Goal: Task Accomplishment & Management: Manage account settings

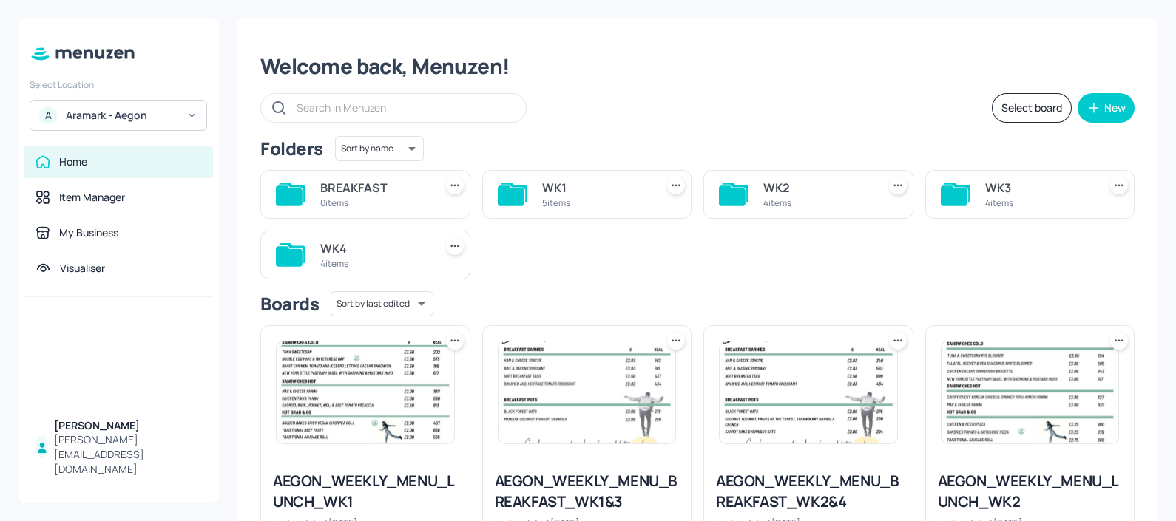
click at [580, 197] on div "5 items" at bounding box center [596, 203] width 108 height 13
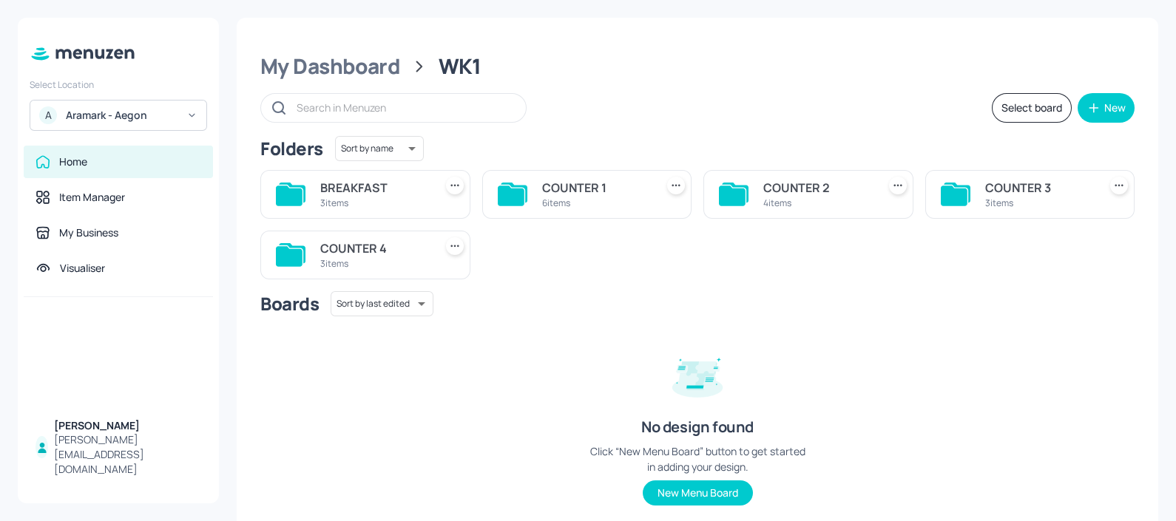
click at [374, 271] on div "COUNTER 4 3 items" at bounding box center [374, 254] width 108 height 35
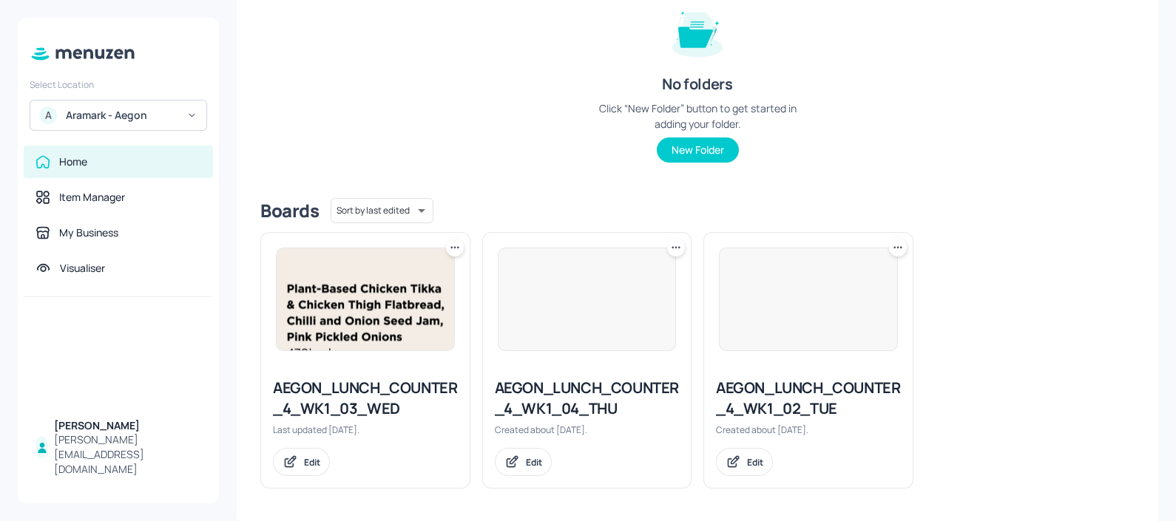
scroll to position [190, 0]
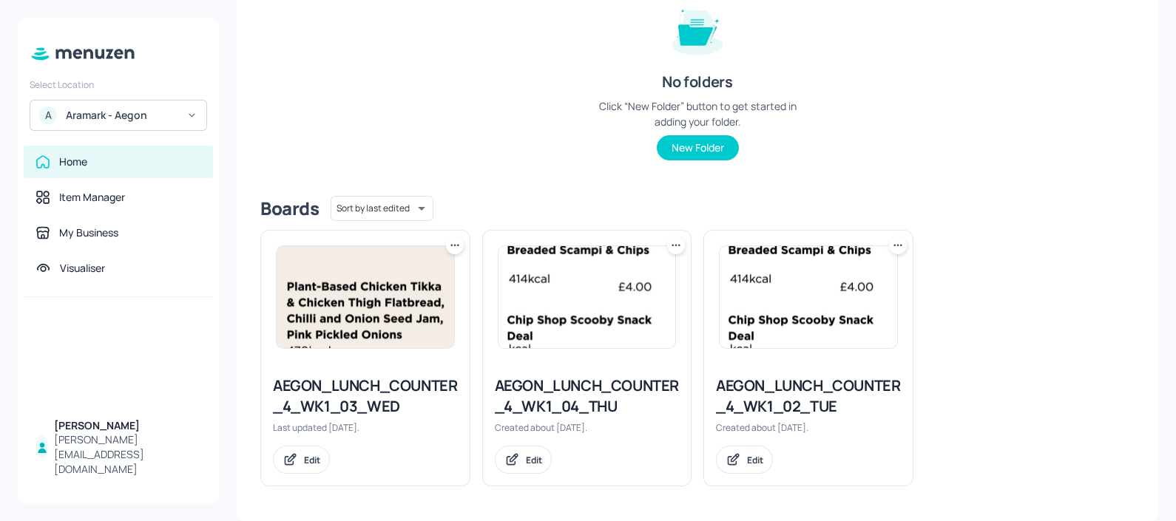
click at [790, 286] on img at bounding box center [808, 297] width 177 height 102
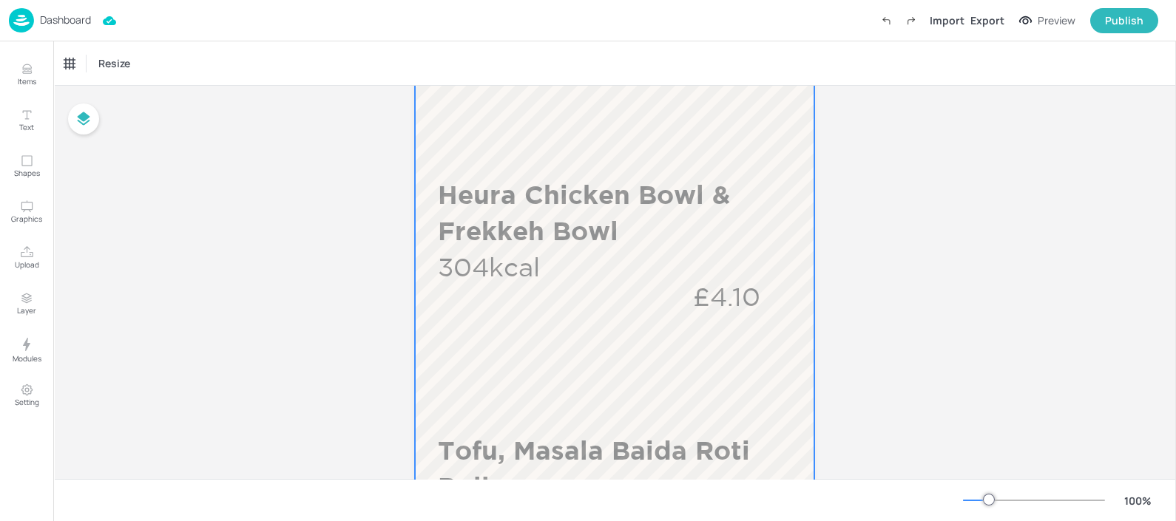
scroll to position [317, 0]
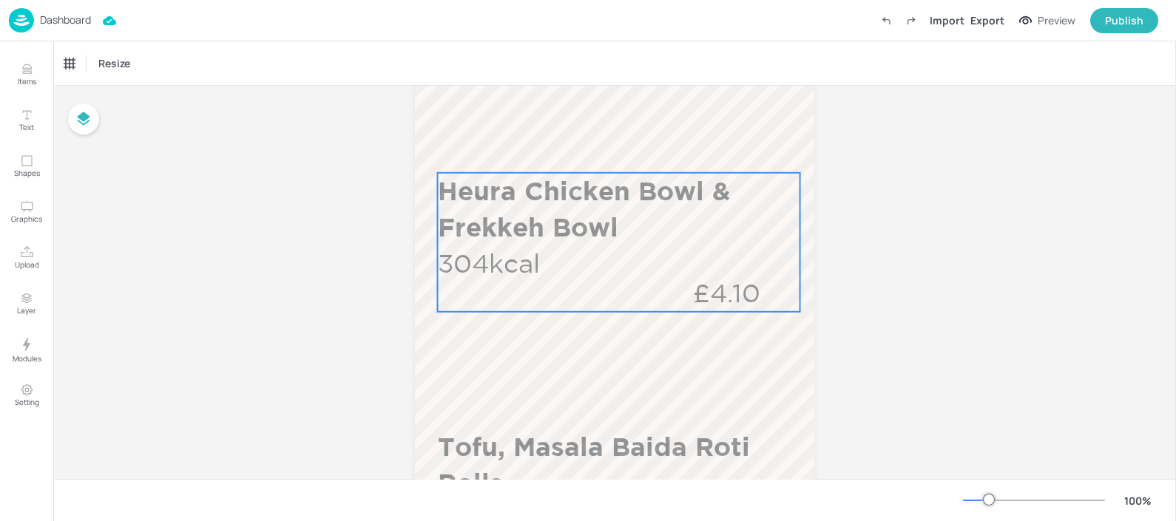
click at [492, 231] on span "Heura Chicken Bowl & Frekkeh Bowl" at bounding box center [584, 209] width 292 height 66
click at [880, 270] on div "Board AEGON_LUNCH_COUNTER_4_WK1_02_TUE SIDES Baked Polenta Fries 212kcal Heura …" at bounding box center [614, 521] width 1123 height 1504
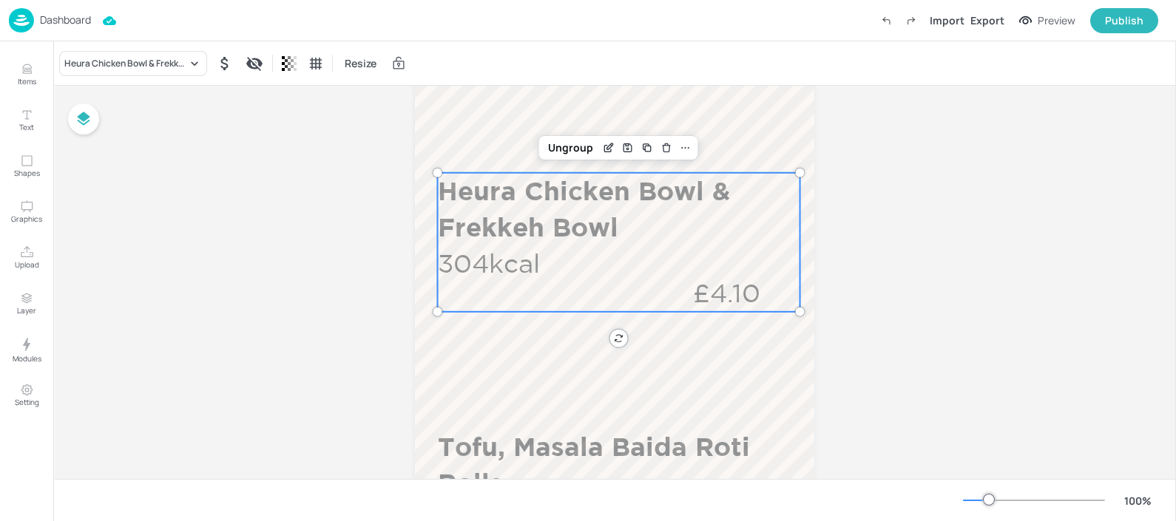
click at [525, 229] on span "Heura Chicken Bowl & Frekkeh Bowl" at bounding box center [584, 209] width 292 height 66
click at [27, 70] on icon "Items" at bounding box center [27, 69] width 14 height 14
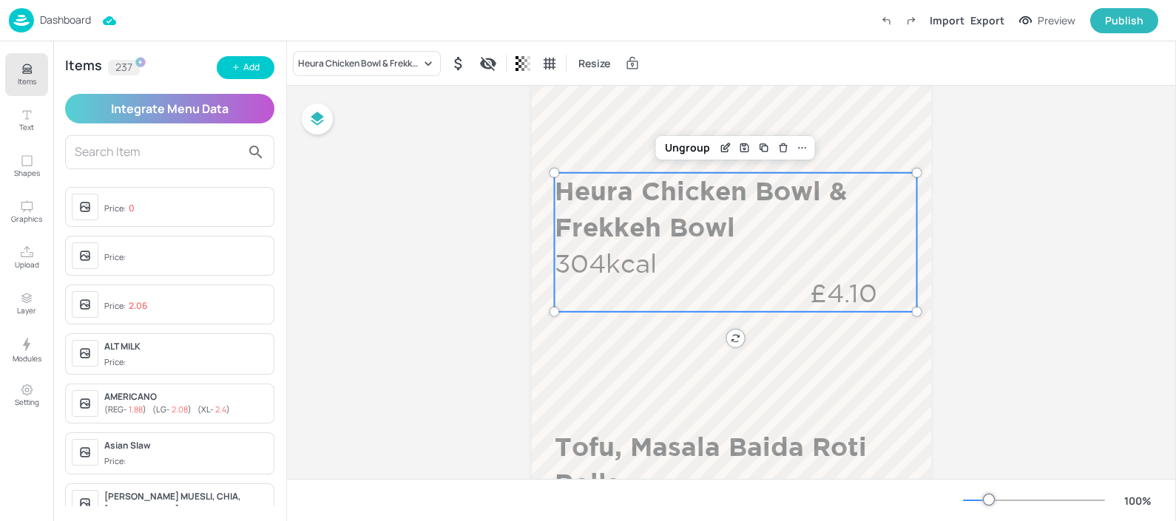
click at [55, 27] on div "Dashboard" at bounding box center [50, 20] width 82 height 24
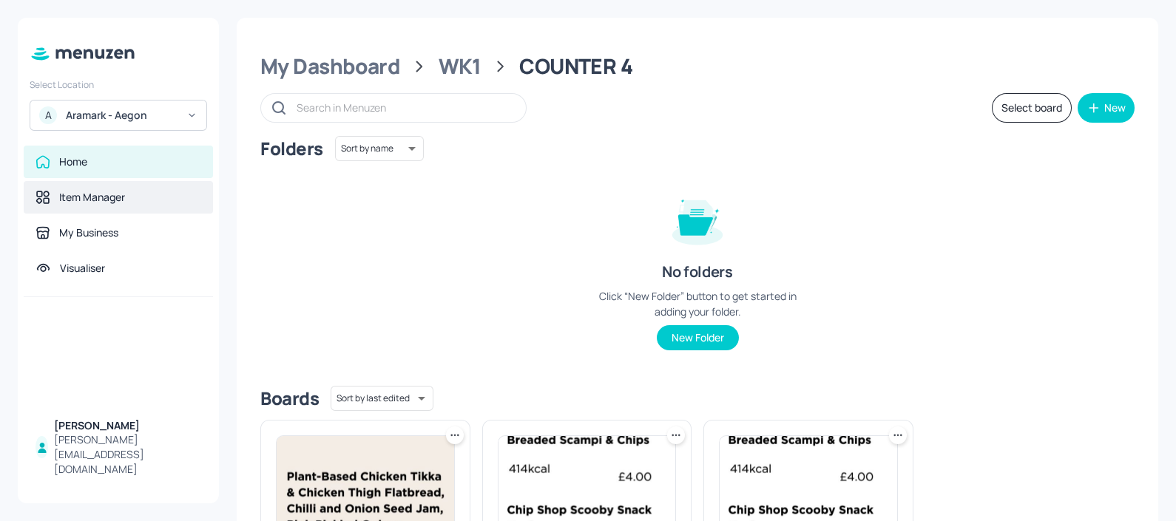
click at [111, 200] on div "Item Manager" at bounding box center [92, 197] width 66 height 15
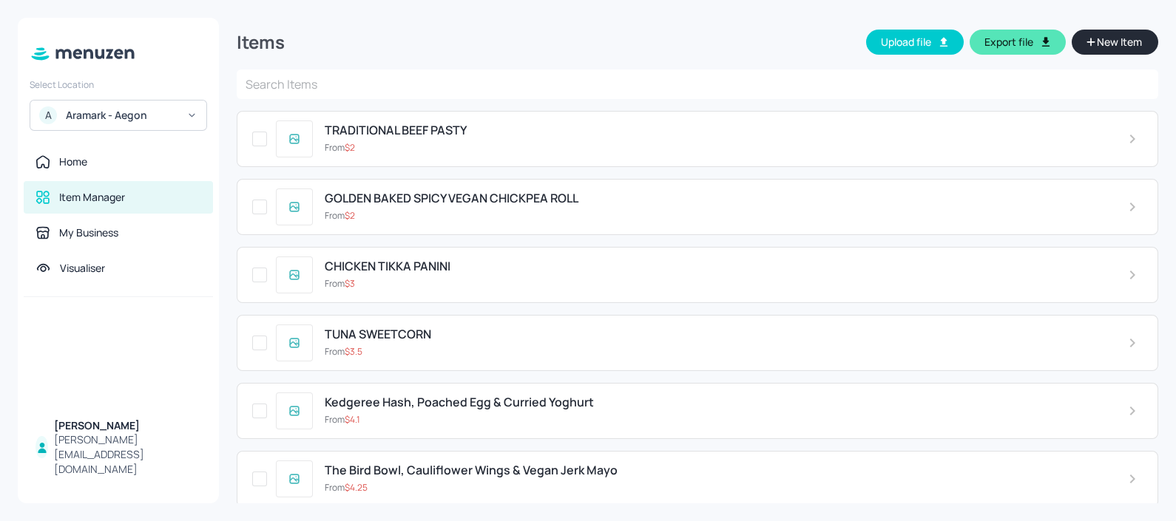
click at [465, 90] on input "text" at bounding box center [697, 85] width 921 height 30
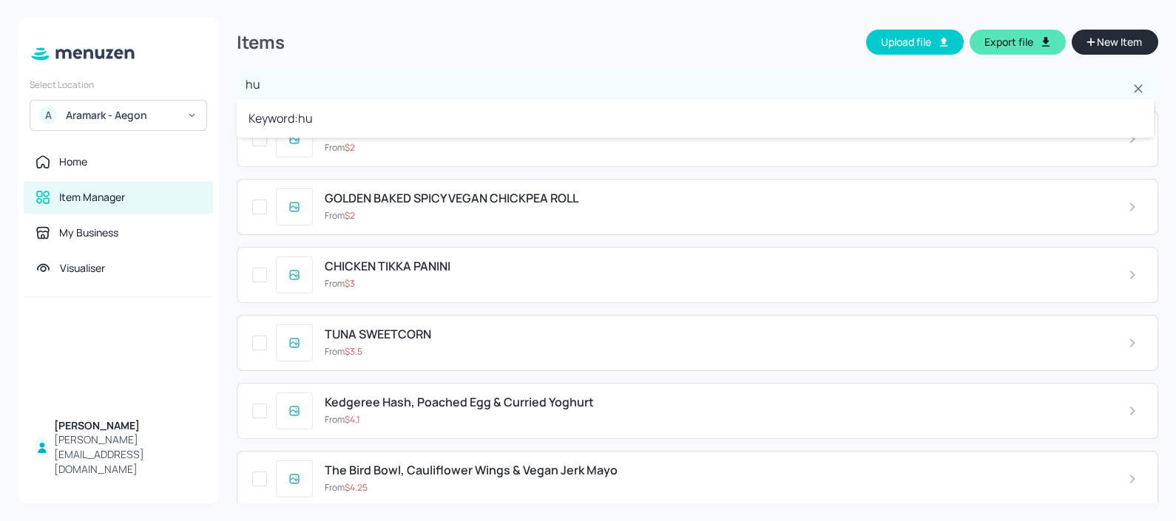
type input "h"
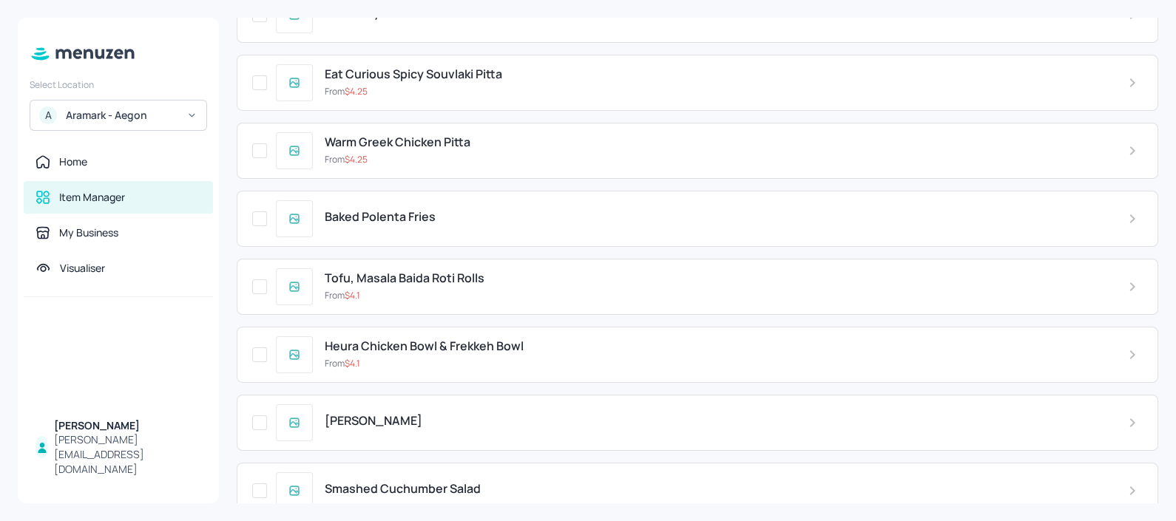
scroll to position [8425, 0]
click at [472, 338] on span "Heura Chicken Bowl & Frekkeh Bowl" at bounding box center [424, 345] width 199 height 14
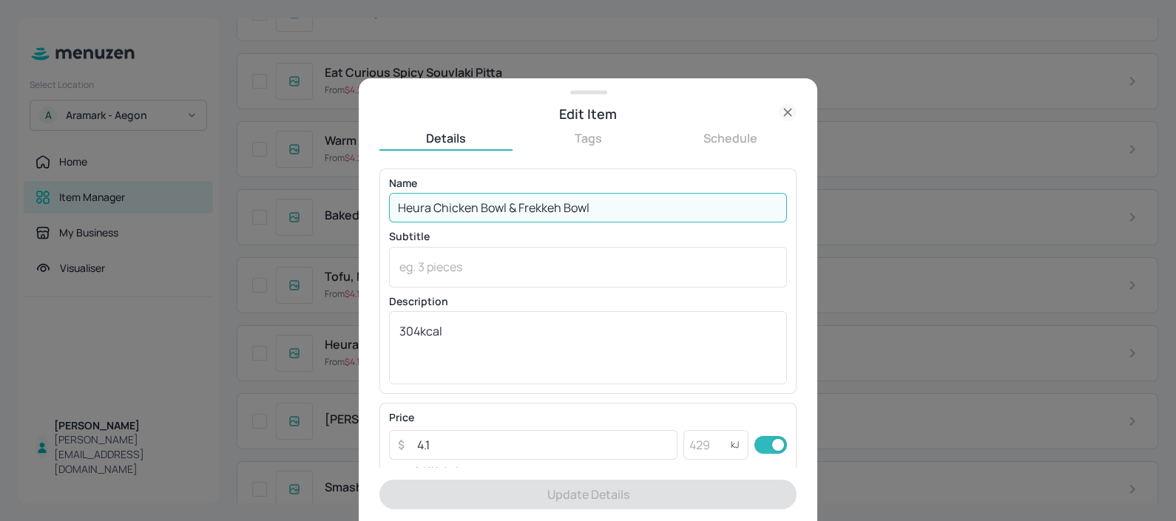
click at [532, 203] on input "Heura Chicken Bowl & Frekkeh Bowl" at bounding box center [588, 208] width 398 height 30
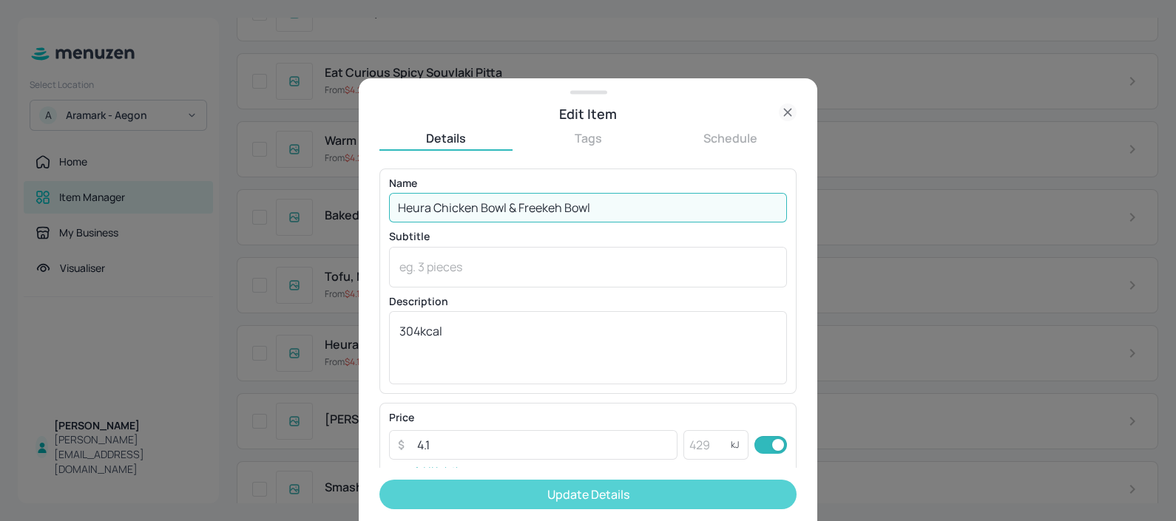
type input "Heura Chicken Bowl & Freekeh Bowl"
click at [551, 499] on button "Update Details" at bounding box center [587, 495] width 417 height 30
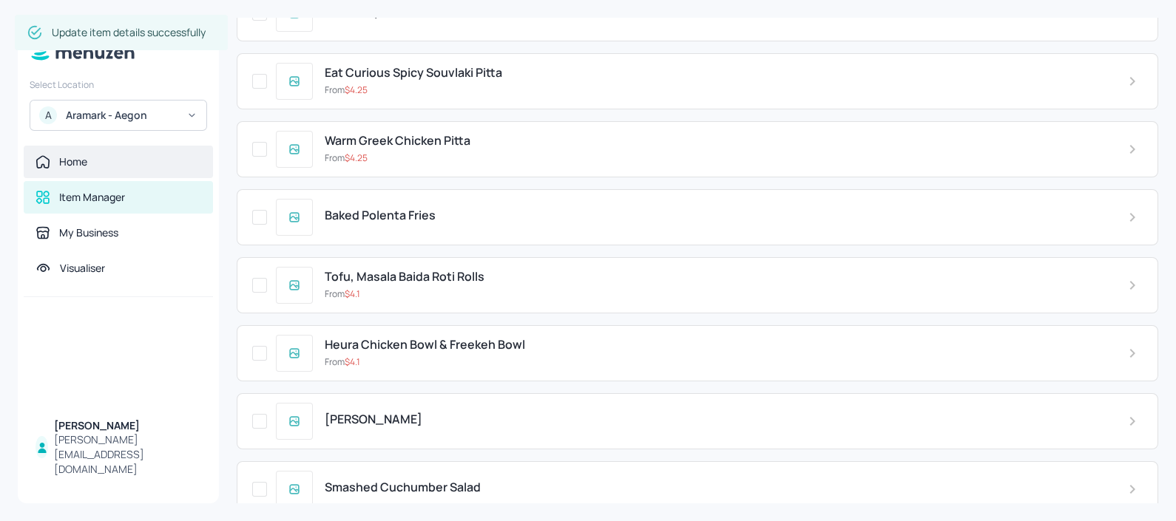
click at [76, 163] on div "Home" at bounding box center [73, 162] width 28 height 15
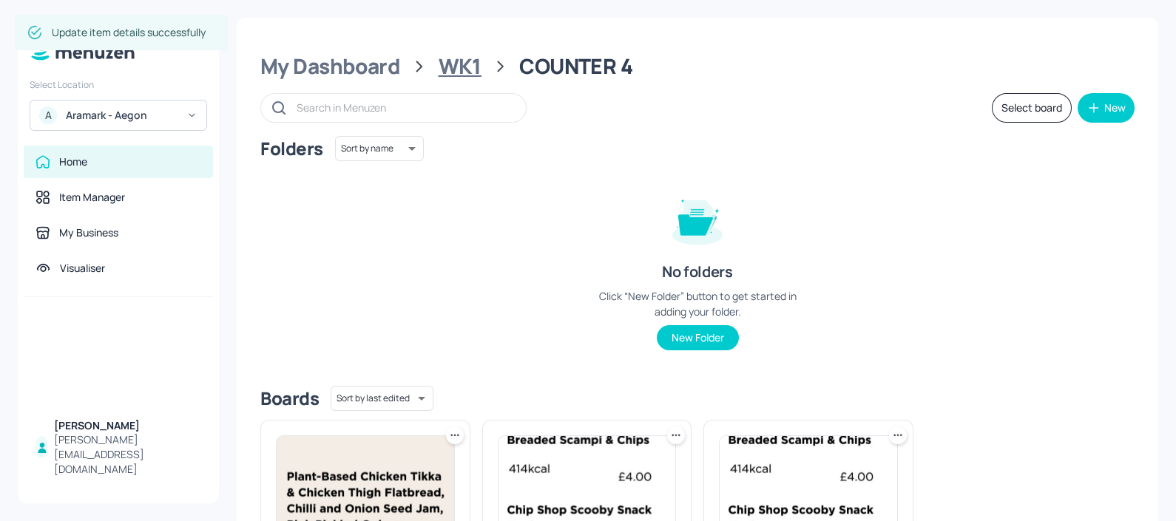
click at [459, 62] on div "WK1" at bounding box center [460, 66] width 43 height 27
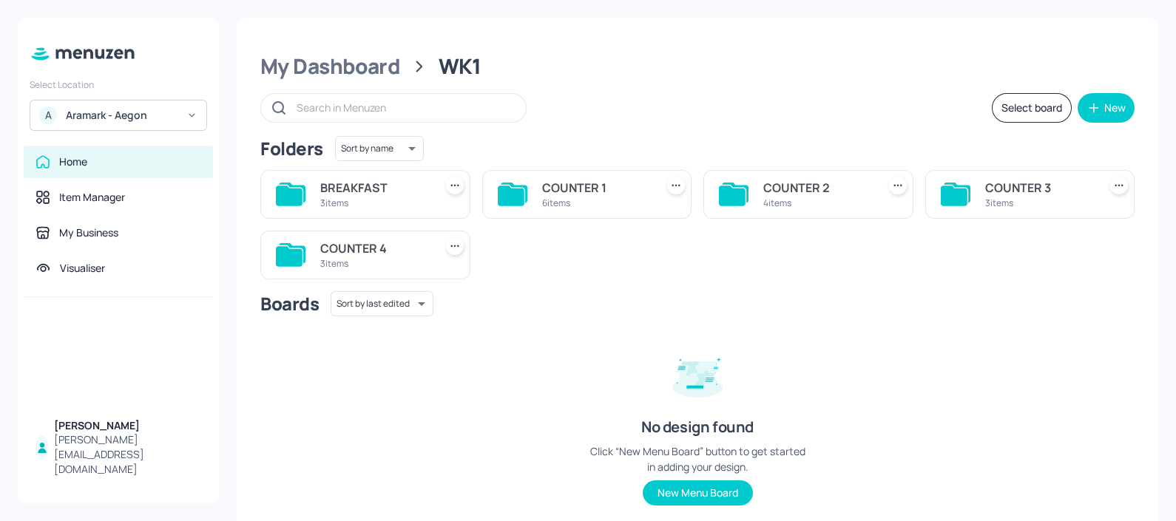
click at [1004, 192] on div "COUNTER 3" at bounding box center [1039, 188] width 108 height 18
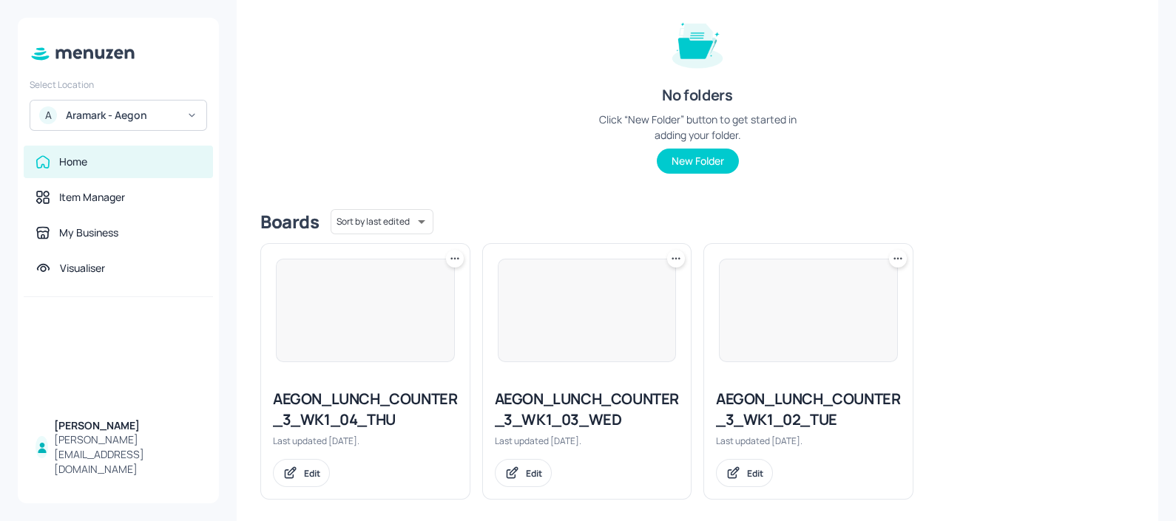
scroll to position [190, 0]
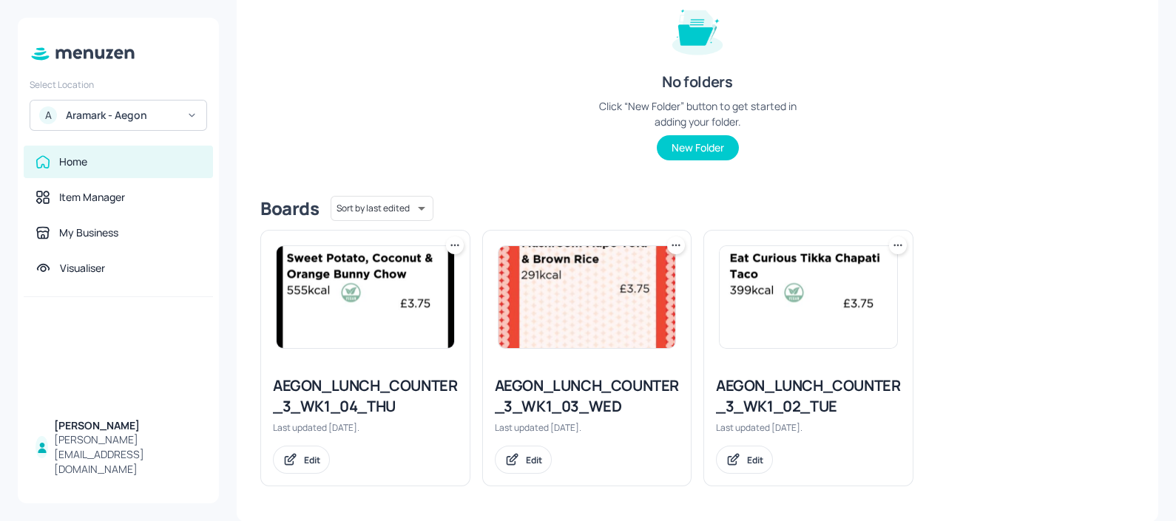
click at [868, 325] on img at bounding box center [808, 297] width 177 height 102
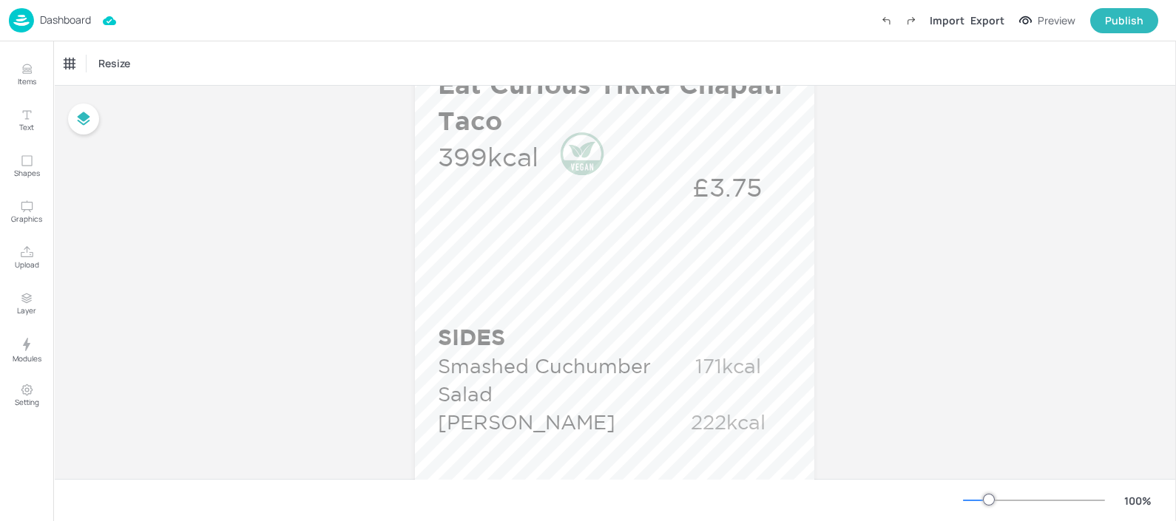
scroll to position [681, 0]
click at [20, 75] on icon "Items" at bounding box center [27, 69] width 14 height 14
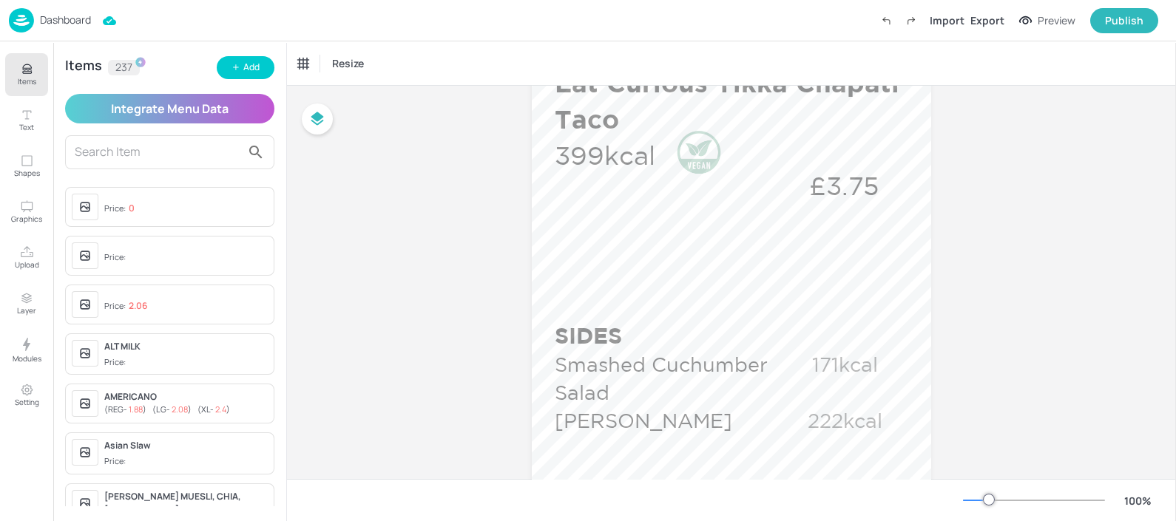
click at [63, 19] on p "Dashboard" at bounding box center [65, 20] width 51 height 10
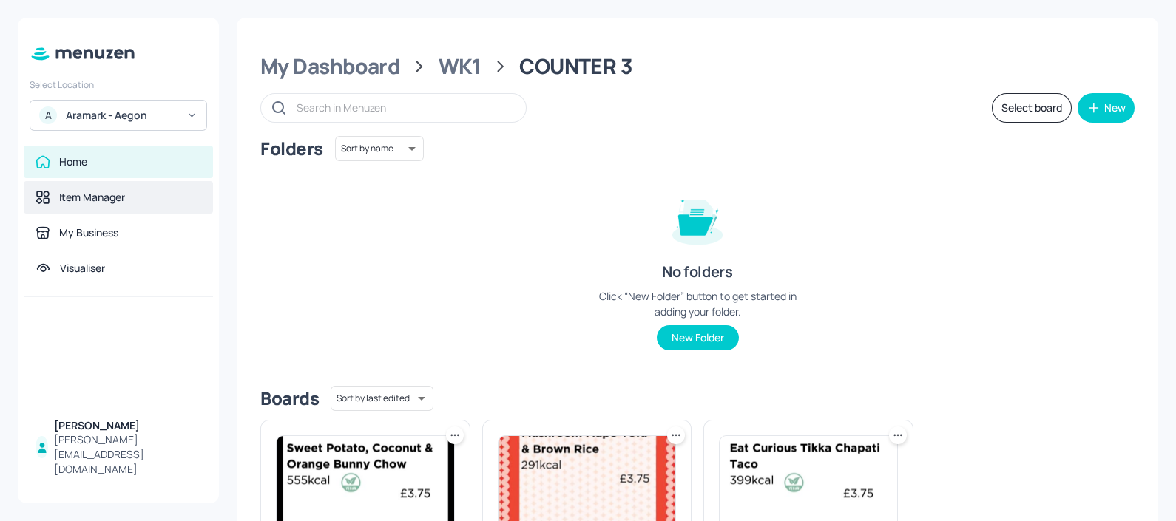
click at [82, 189] on div "Item Manager" at bounding box center [118, 197] width 189 height 33
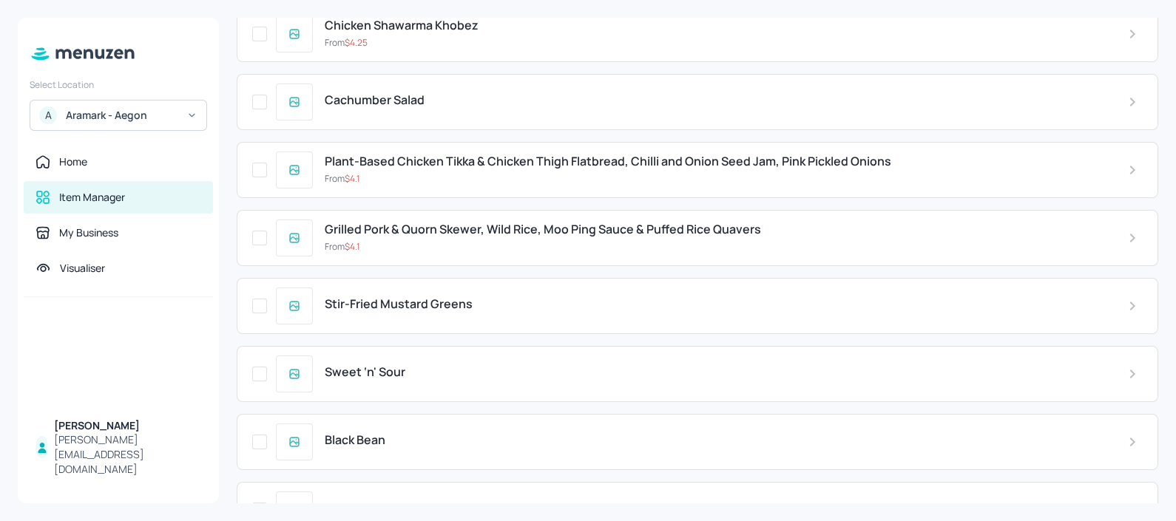
scroll to position [7279, 0]
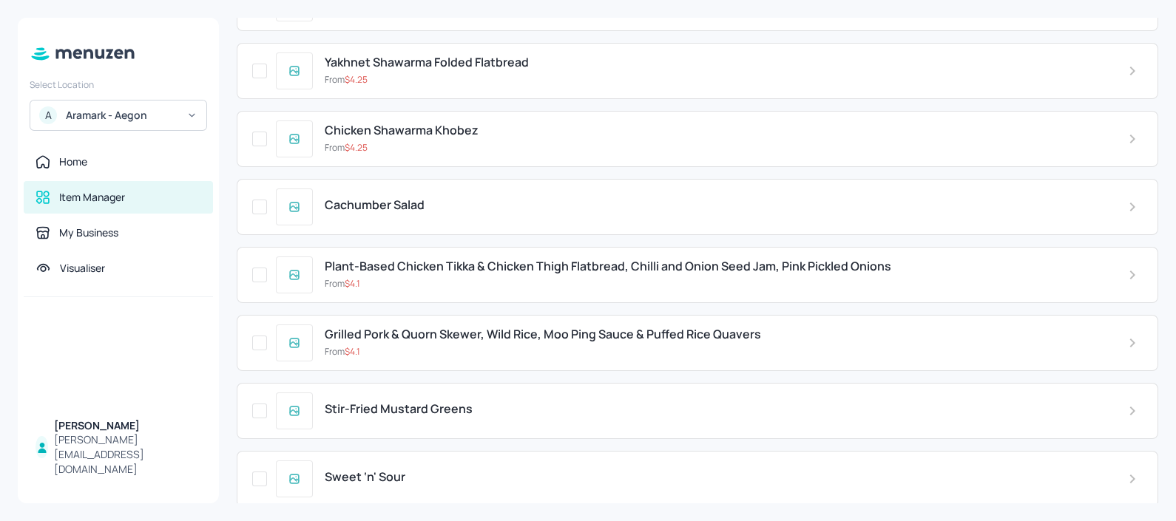
click at [380, 179] on div "Cachumber Salad" at bounding box center [697, 207] width 921 height 56
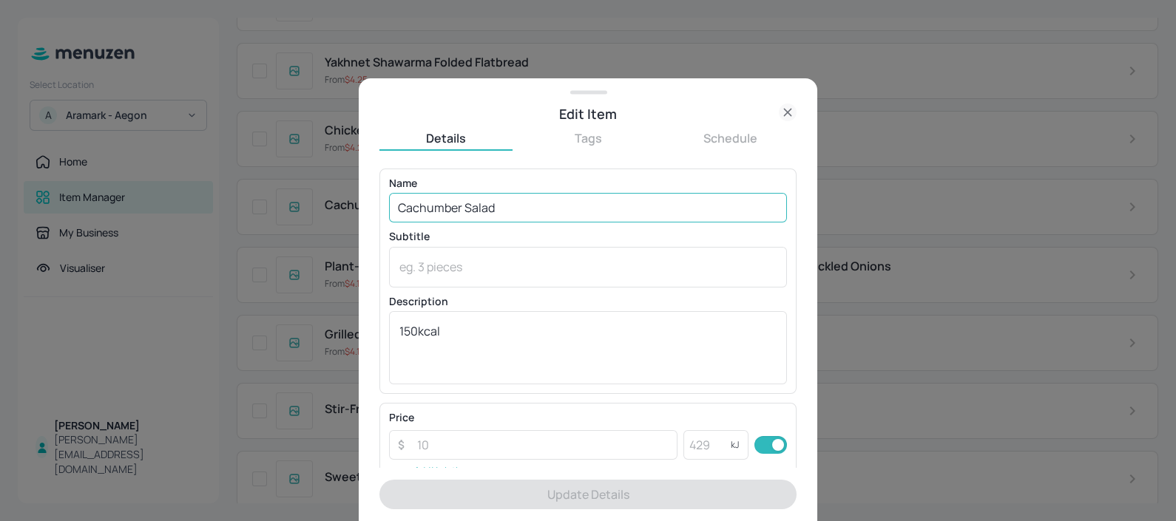
click at [462, 209] on input "Cachumber Salad" at bounding box center [588, 208] width 398 height 30
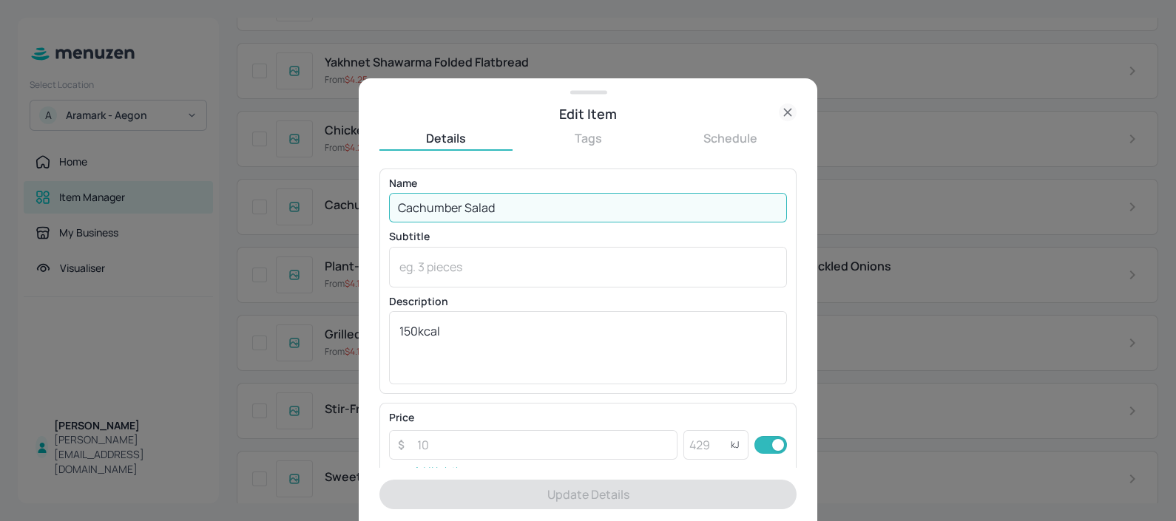
click at [462, 209] on input "Cachumber Salad" at bounding box center [588, 208] width 398 height 30
paste input "Smashed Cucumber s"
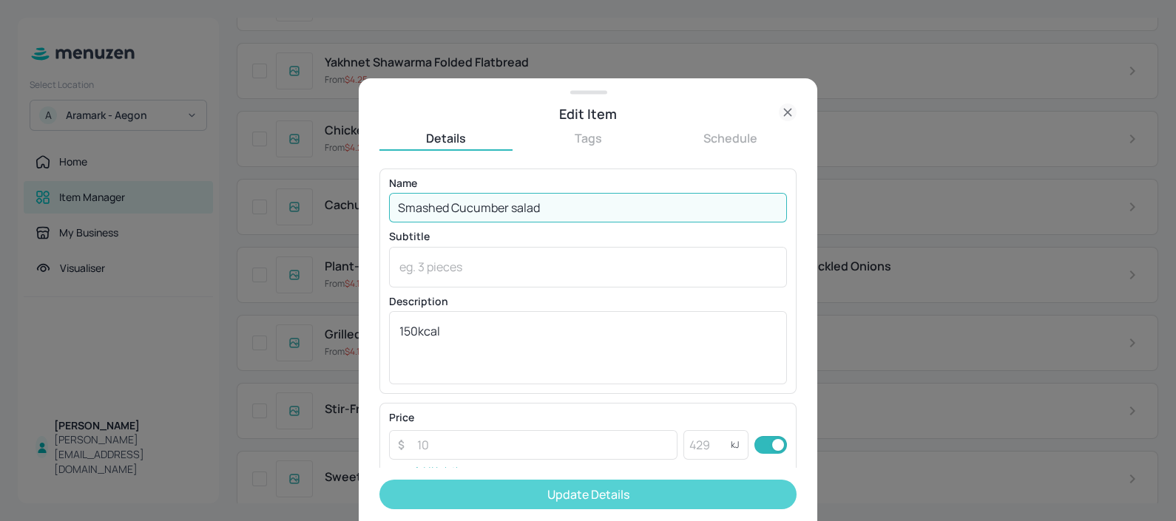
type input "Smashed Cucumber salad"
click at [482, 485] on button "Update Details" at bounding box center [587, 495] width 417 height 30
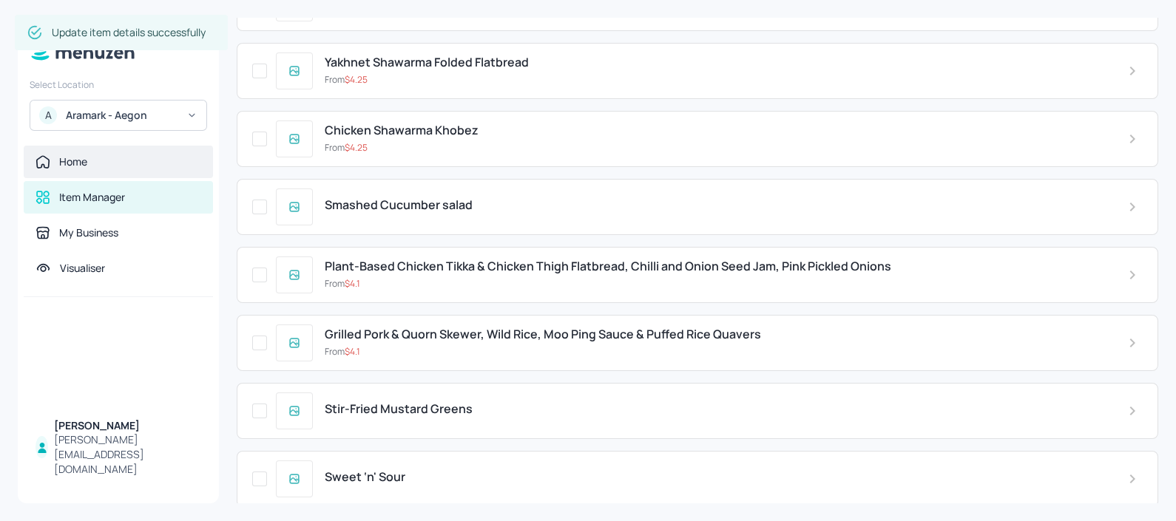
click at [77, 157] on div "Home" at bounding box center [73, 162] width 28 height 15
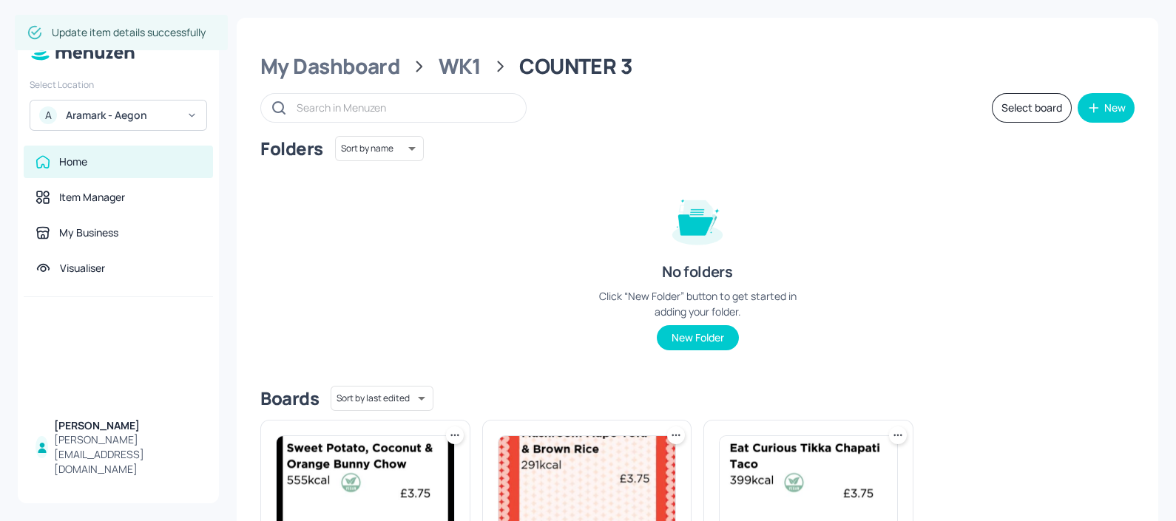
scroll to position [190, 0]
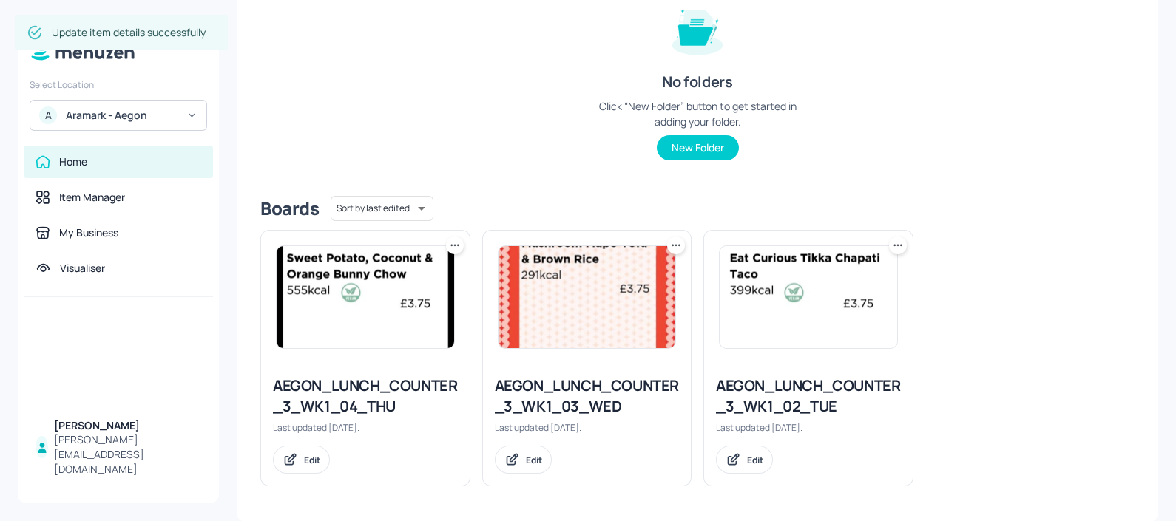
click at [806, 325] on img at bounding box center [808, 297] width 177 height 102
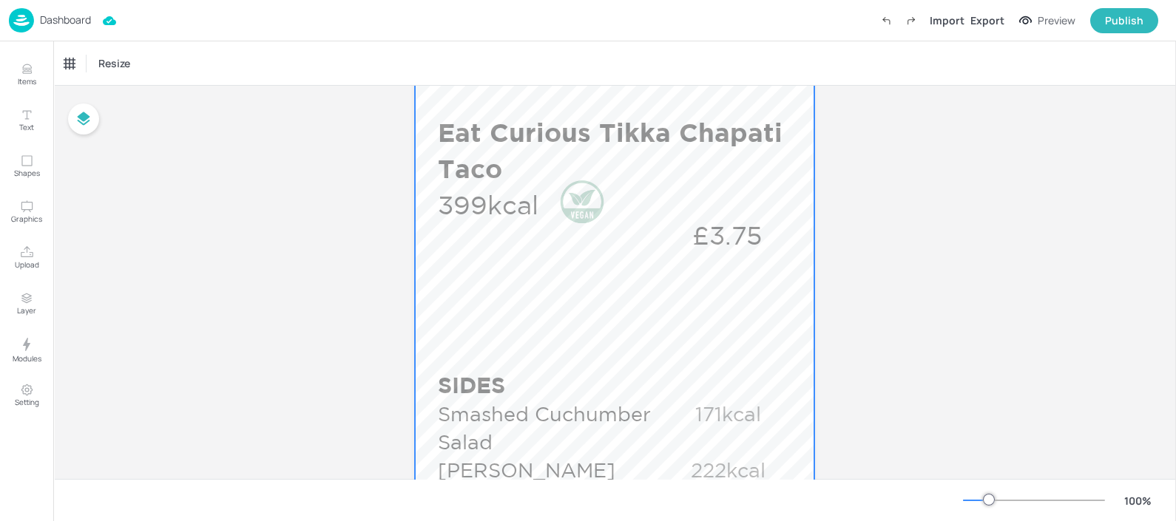
scroll to position [739, 0]
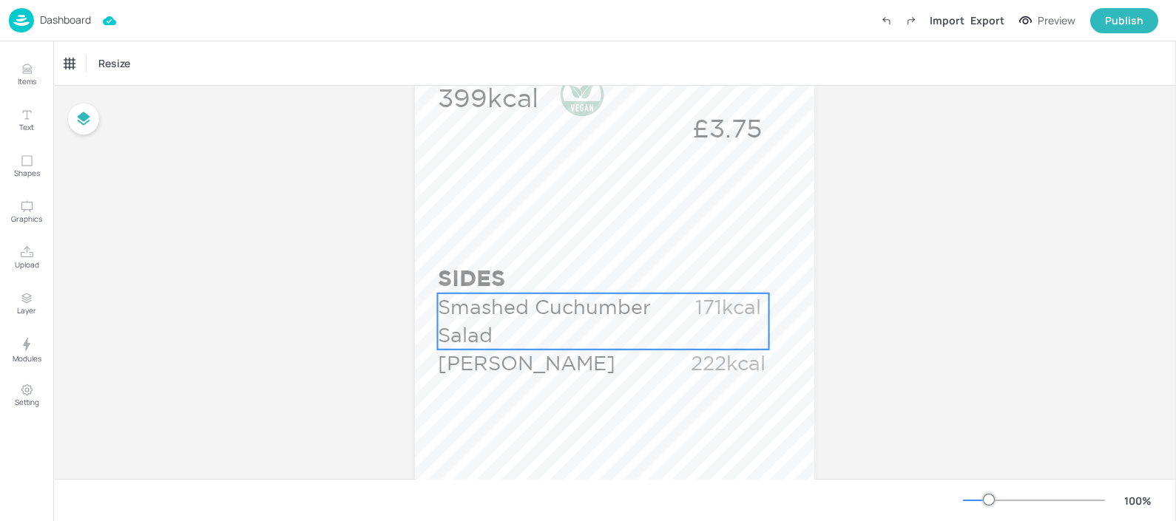
click at [515, 313] on span "Smashed Cuchumber Salad" at bounding box center [544, 321] width 213 height 50
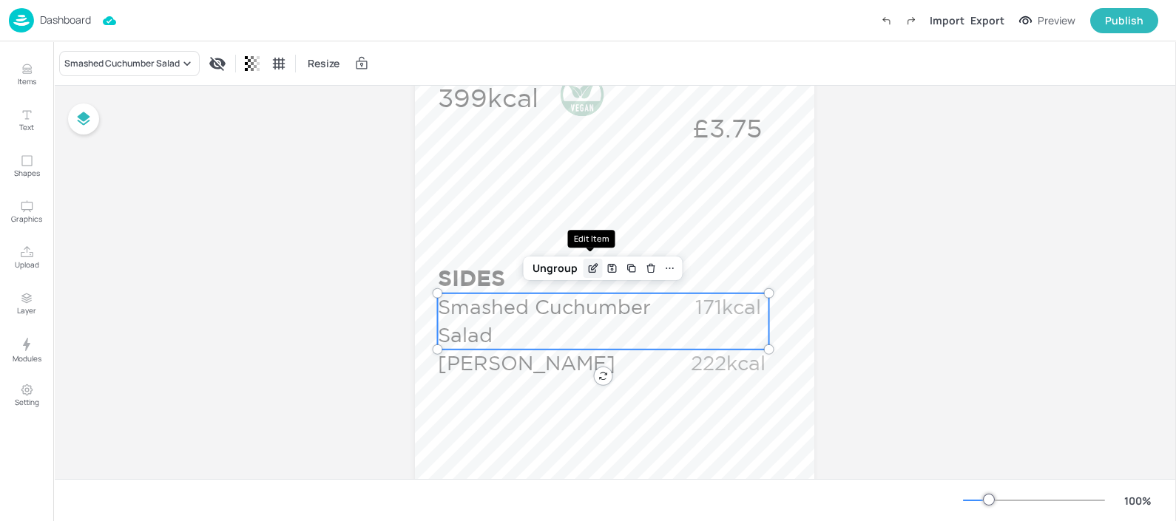
click at [583, 265] on div "Edit Item" at bounding box center [592, 268] width 19 height 19
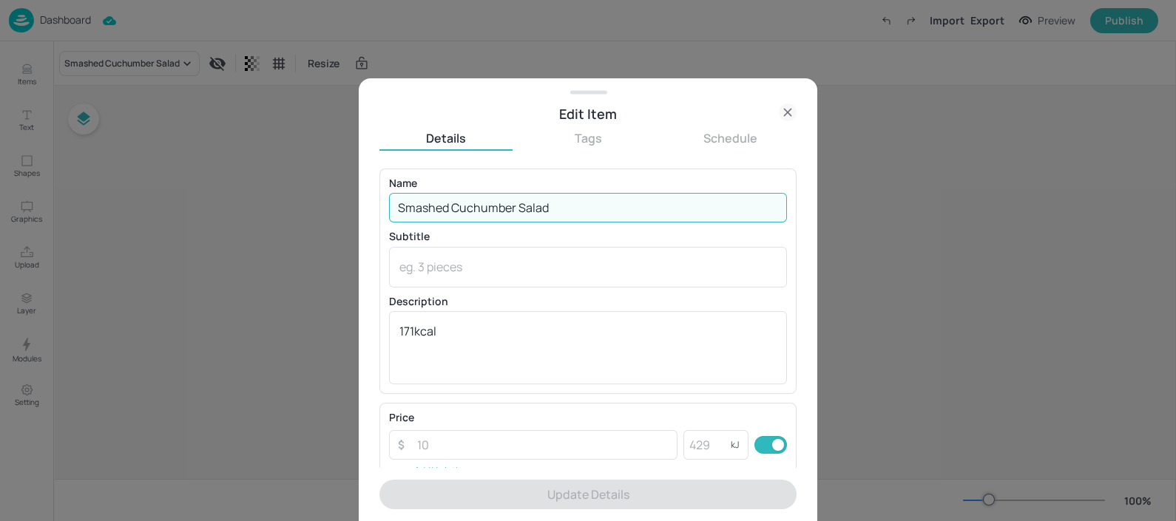
drag, startPoint x: 448, startPoint y: 215, endPoint x: 580, endPoint y: 236, distance: 133.2
click at [580, 236] on div "Name Smashed Cuchumber Salad ​ Subtitle x ​ Description 171kcal x ​" at bounding box center [588, 281] width 398 height 206
click at [579, 235] on p "Subtitle" at bounding box center [588, 236] width 398 height 10
click at [570, 215] on input "Smashed Cuchumber Salad" at bounding box center [588, 208] width 398 height 30
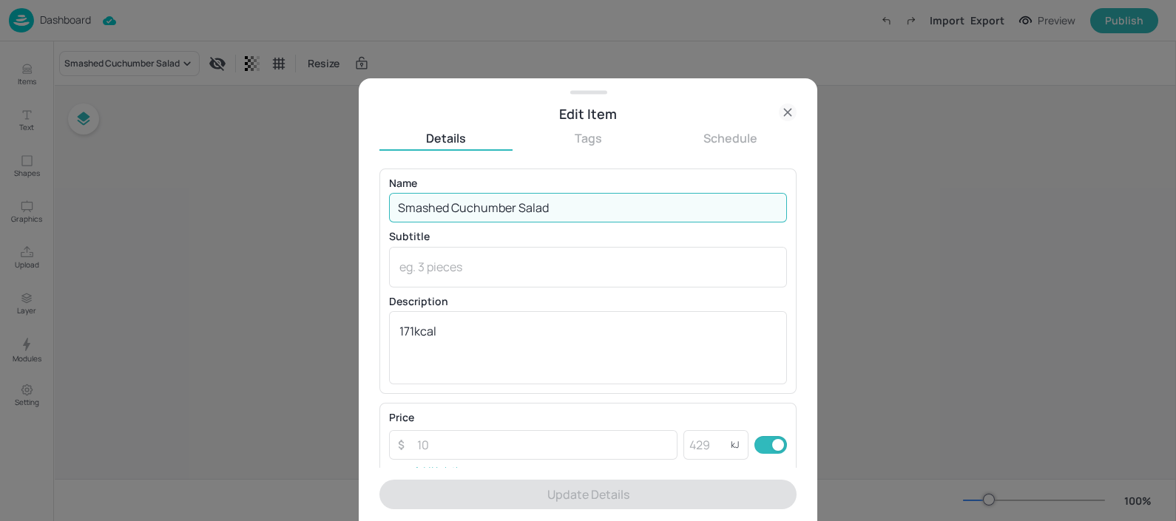
click at [570, 215] on input "Smashed Cuchumber Salad" at bounding box center [588, 208] width 398 height 30
paste input "umber s"
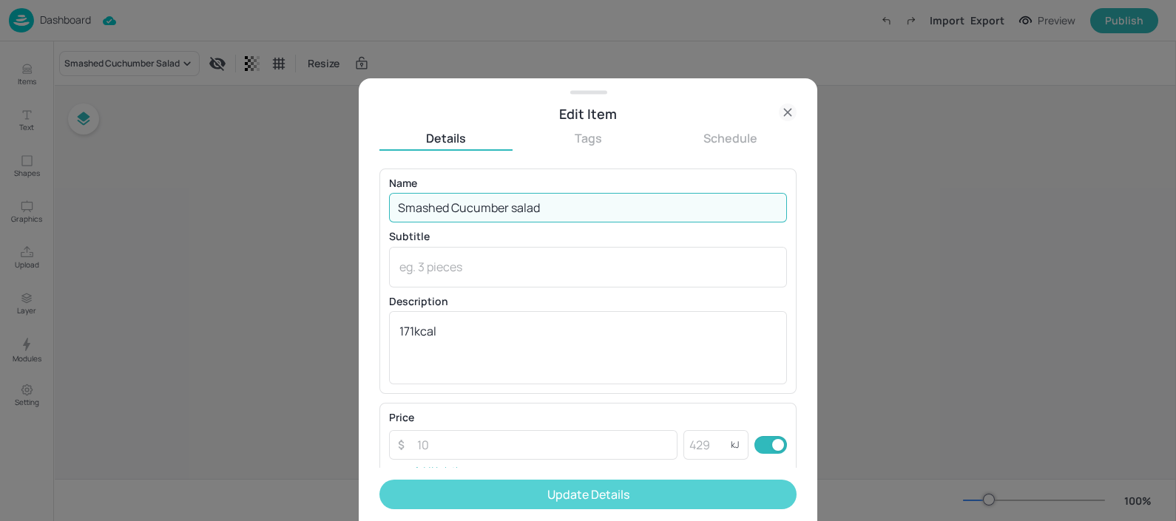
type input "Smashed Cucumber salad"
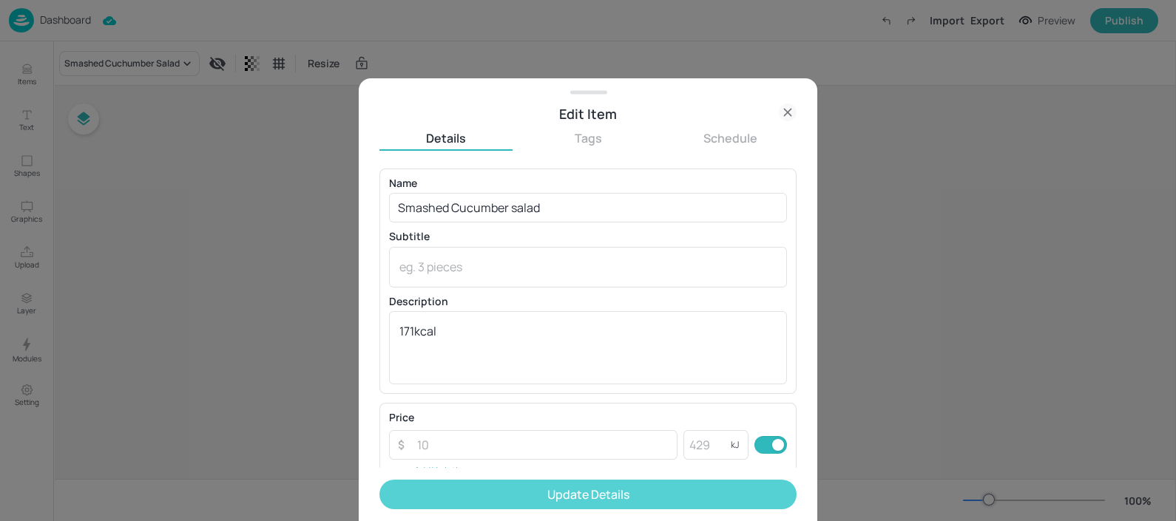
click at [509, 497] on button "Update Details" at bounding box center [587, 495] width 417 height 30
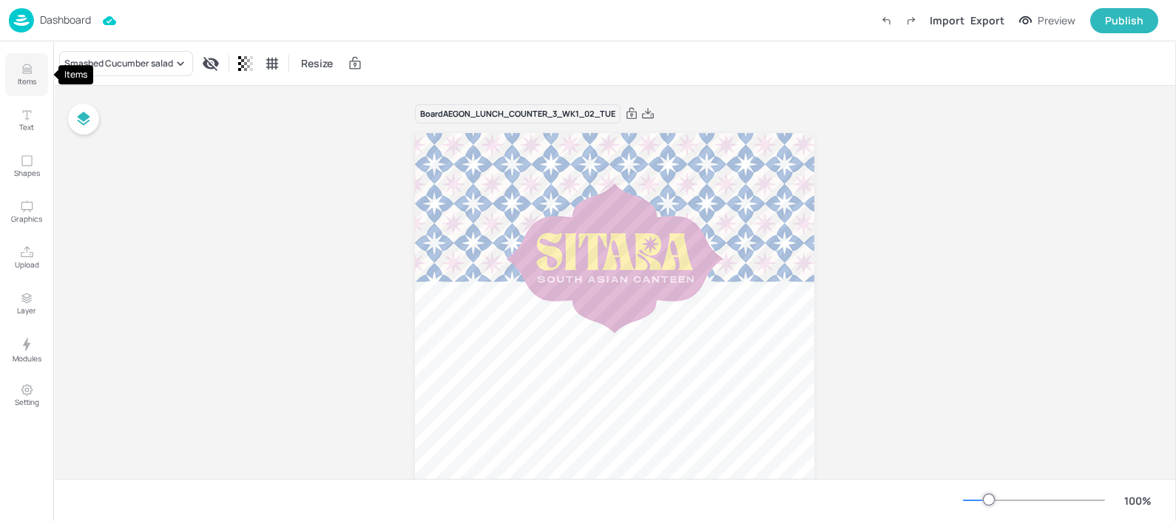
click at [27, 63] on icon "Items" at bounding box center [27, 69] width 14 height 14
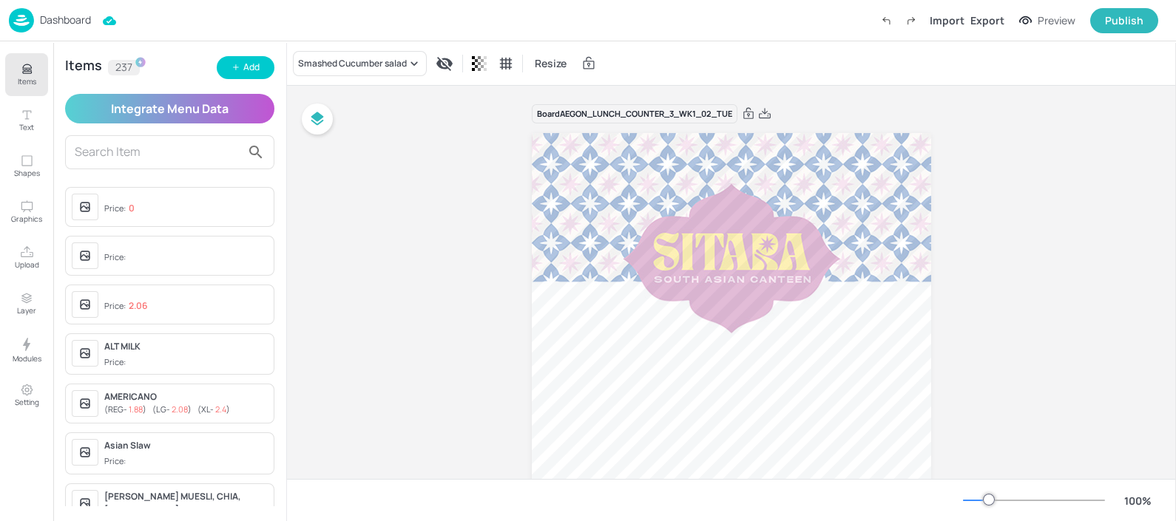
click at [63, 15] on p "Dashboard" at bounding box center [65, 20] width 51 height 10
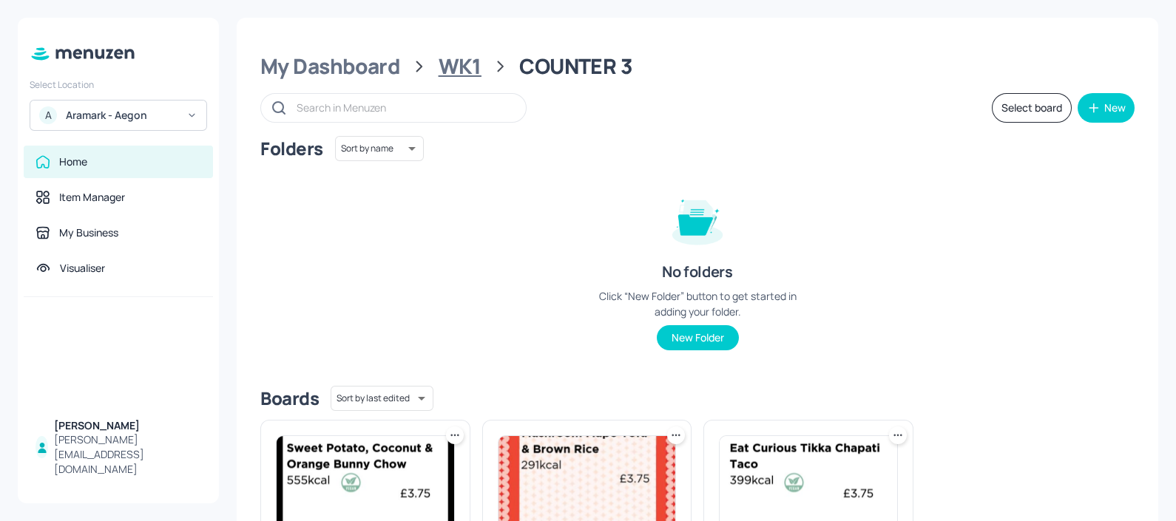
click at [471, 74] on div "WK1" at bounding box center [460, 66] width 43 height 27
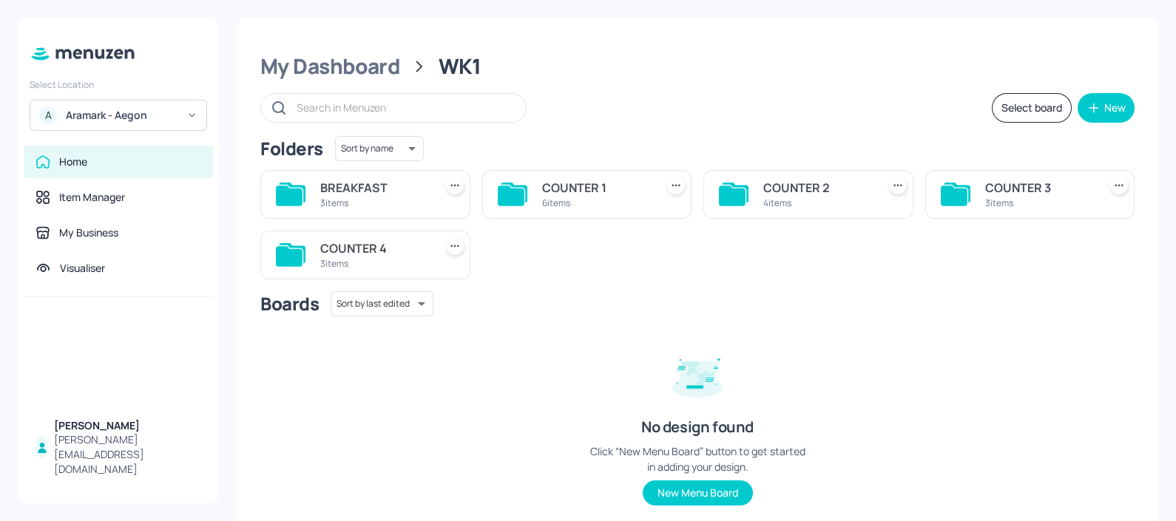
click at [377, 231] on div "COUNTER 4 3 items" at bounding box center [365, 255] width 210 height 49
click at [371, 242] on div "COUNTER 4" at bounding box center [374, 249] width 108 height 18
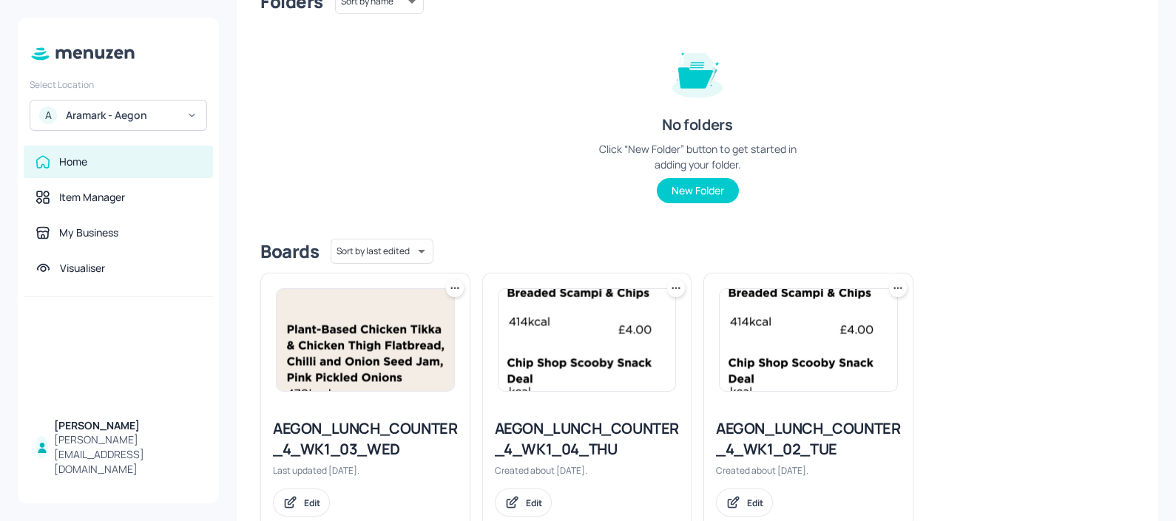
scroll to position [190, 0]
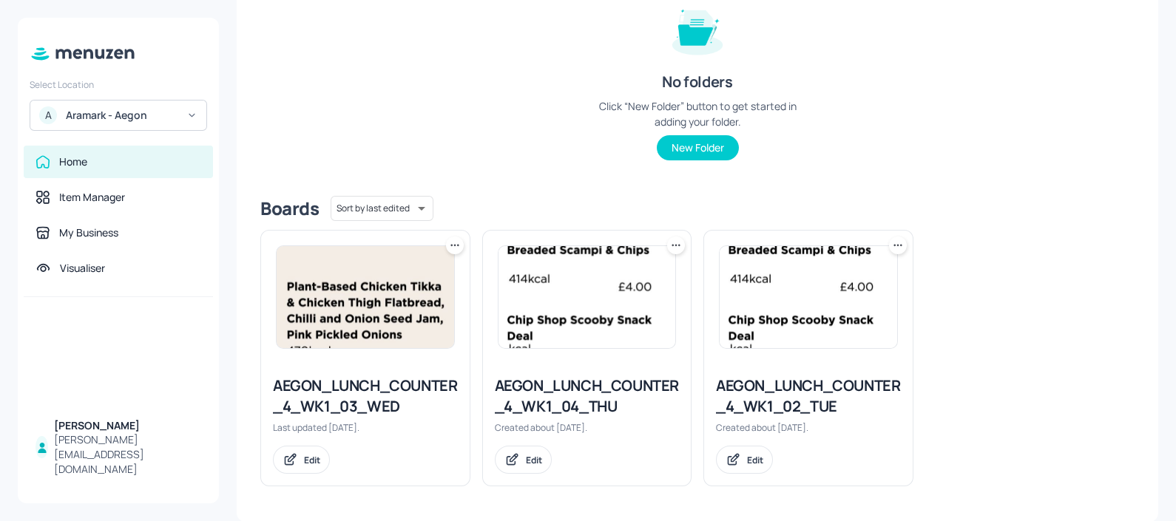
click at [808, 351] on div at bounding box center [808, 297] width 209 height 133
click at [803, 336] on img at bounding box center [808, 297] width 177 height 102
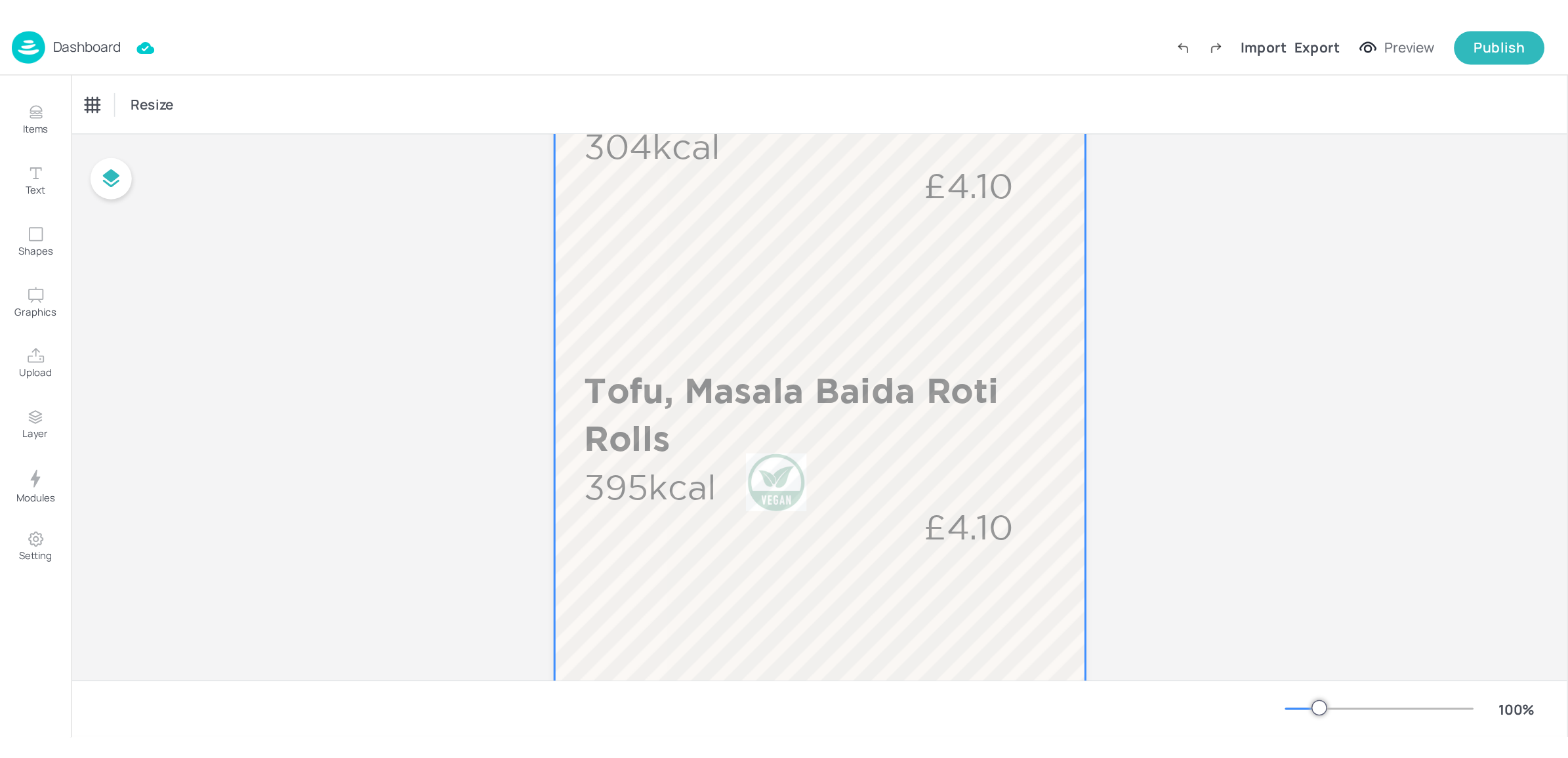
scroll to position [431, 0]
